Goal: Task Accomplishment & Management: Complete application form

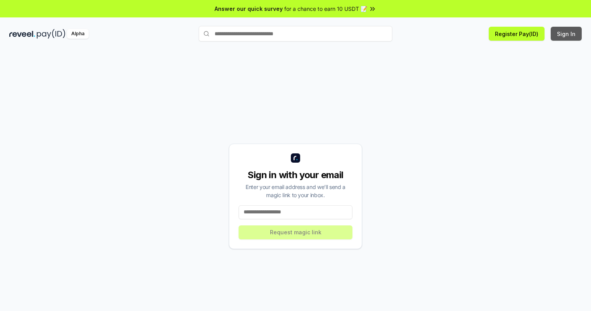
click at [567, 34] on button "Sign In" at bounding box center [566, 34] width 31 height 14
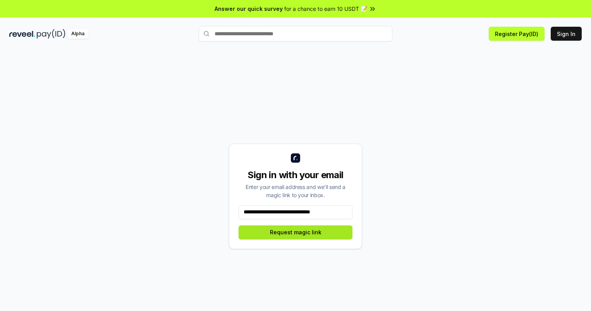
type input "**********"
click at [296, 232] on button "Request magic link" at bounding box center [296, 233] width 114 height 14
